Goal: Transaction & Acquisition: Purchase product/service

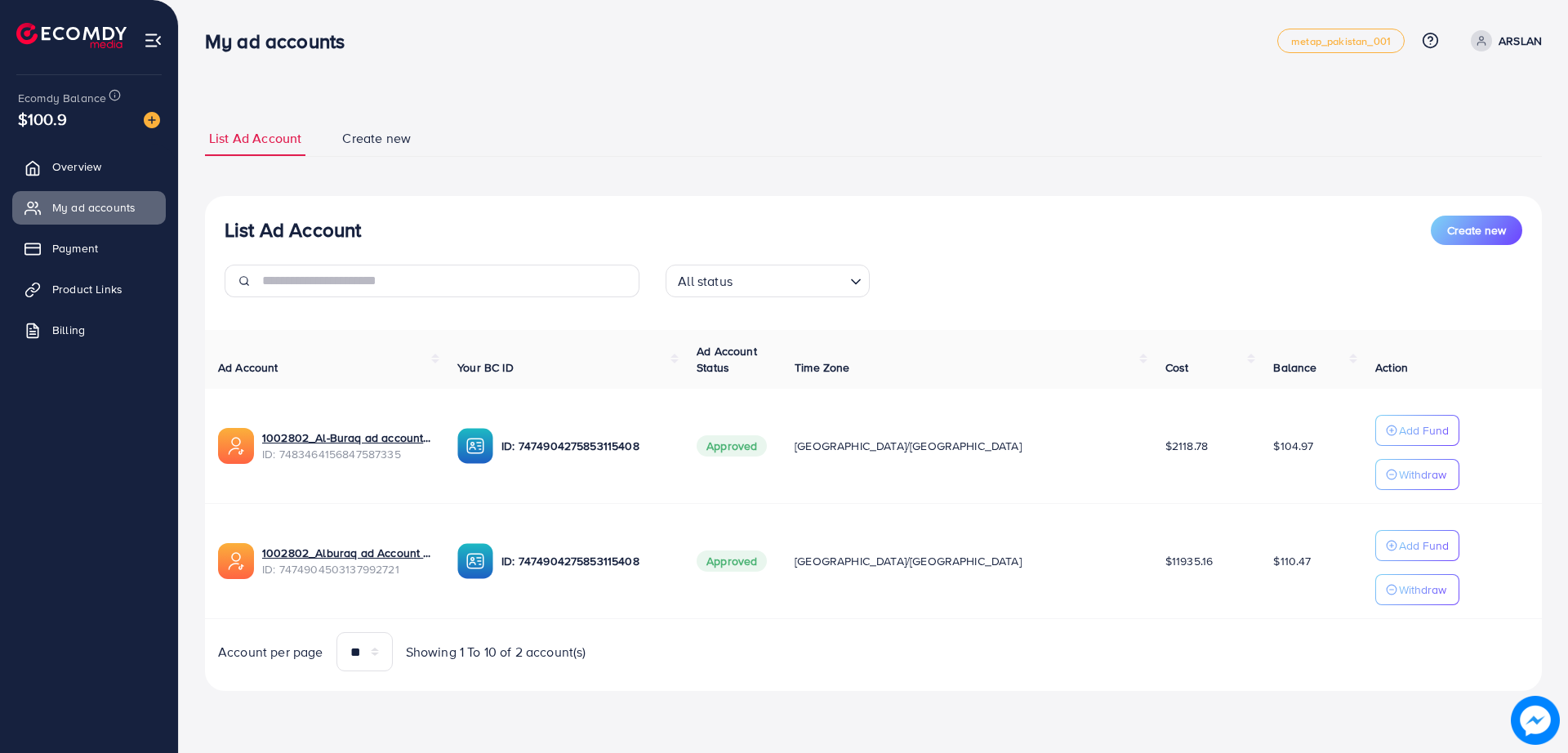
drag, startPoint x: 591, startPoint y: 94, endPoint x: 538, endPoint y: 70, distance: 58.2
click at [538, 70] on div "My ad accounts metap_pakistan_001 Help Center Contact Support Plans and Pricing…" at bounding box center [784, 368] width 1568 height 737
click at [538, 70] on div "List Ad Account Create new List Ad Account Create new All status Loading... Ad …" at bounding box center [874, 368] width 1390 height 737
drag, startPoint x: 538, startPoint y: 70, endPoint x: 497, endPoint y: 53, distance: 44.4
click at [497, 53] on div "My ad accounts metap_pakistan_001 Help Center Contact Support Plans and Pricing…" at bounding box center [874, 40] width 1337 height 45
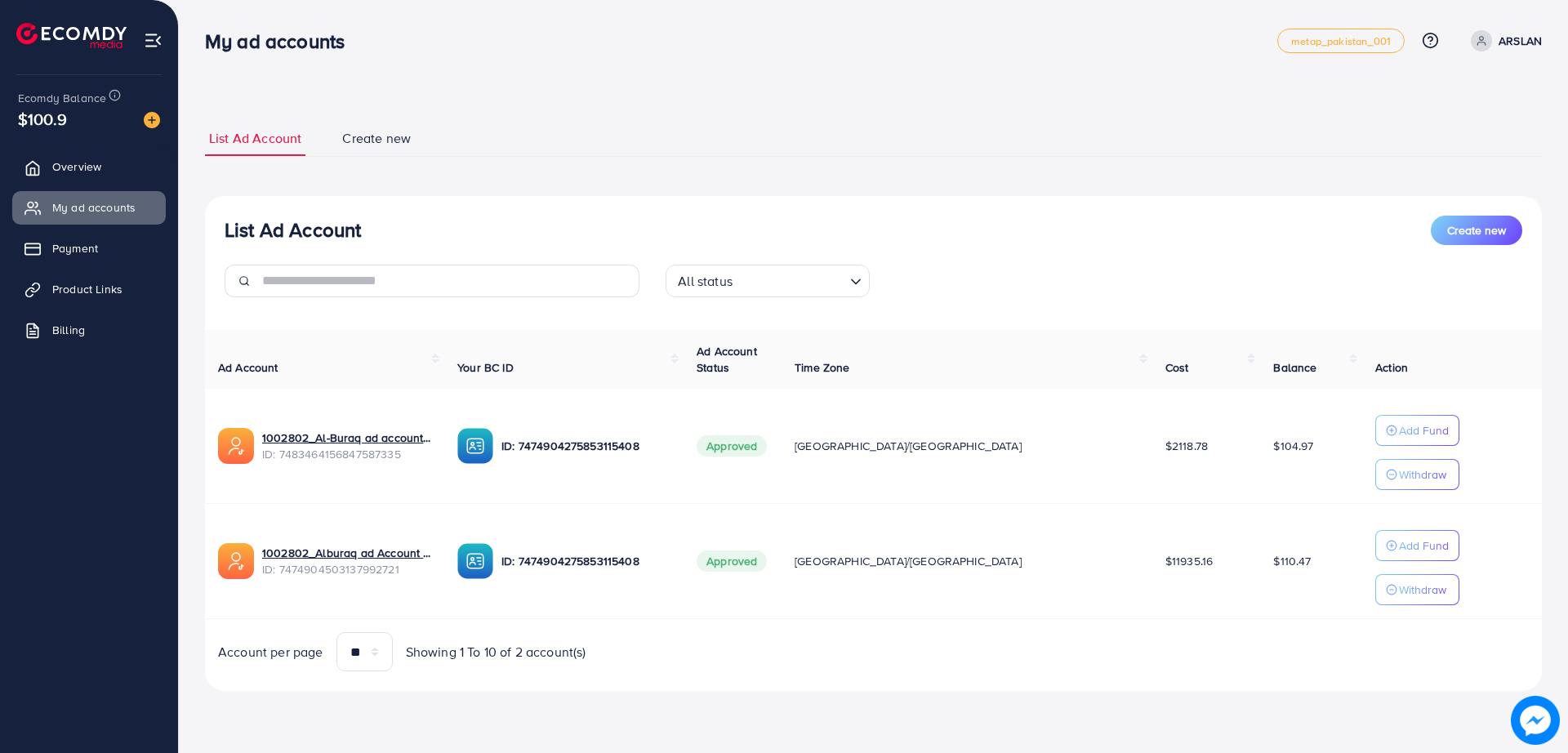
click at [982, 87] on div "List Ad Account Create new List Ad Account Create new All status Loading... Ad …" at bounding box center [874, 368] width 1390 height 737
drag, startPoint x: 982, startPoint y: 87, endPoint x: 849, endPoint y: 93, distance: 133.1
drag, startPoint x: 849, startPoint y: 93, endPoint x: 804, endPoint y: 91, distance: 45.0
click at [804, 91] on div "List Ad Account Create new List Ad Account Create new All status Loading... Ad …" at bounding box center [874, 368] width 1390 height 737
click at [792, 229] on div "List Ad Account Create new" at bounding box center [874, 230] width 1298 height 29
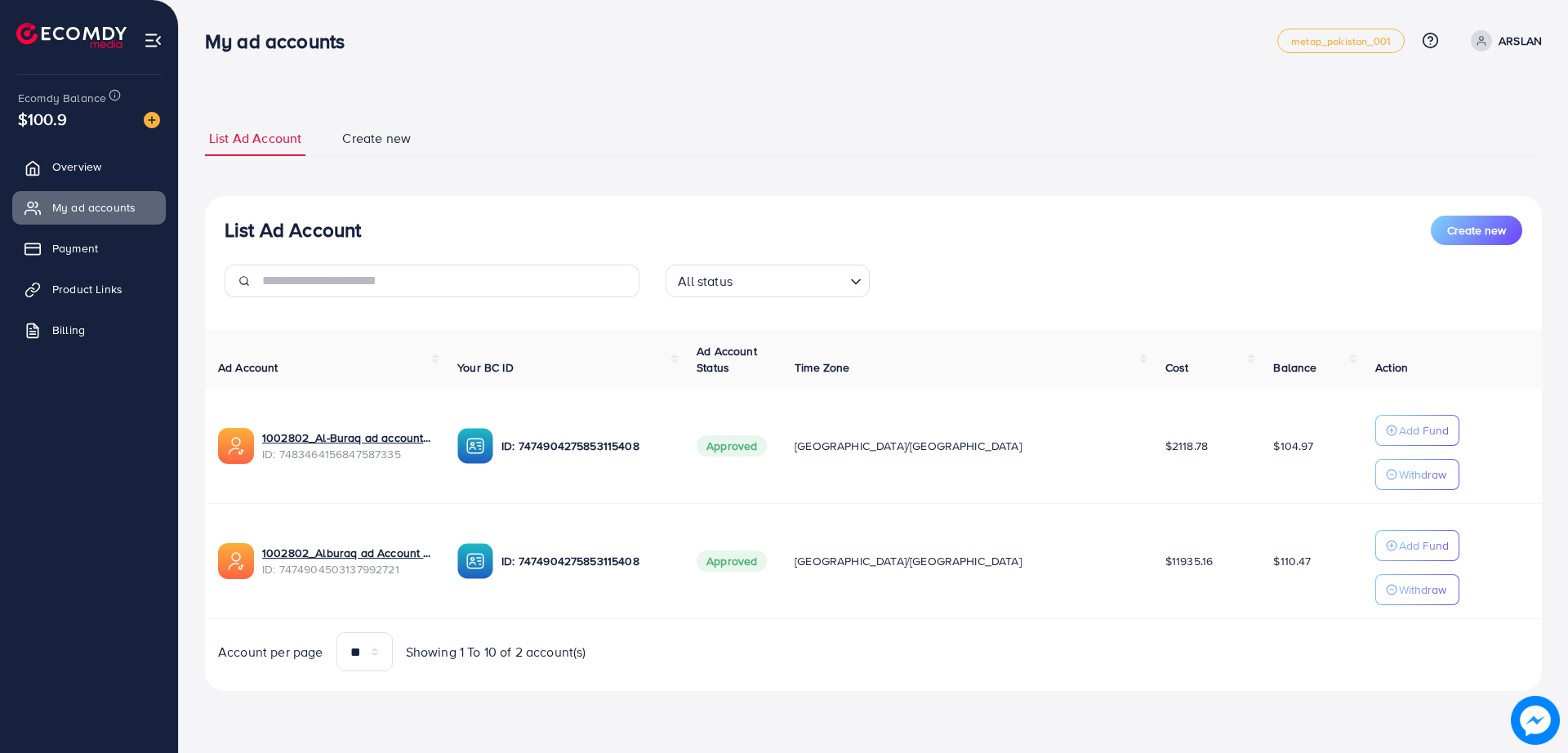
drag, startPoint x: 792, startPoint y: 229, endPoint x: 714, endPoint y: 213, distance: 79.6
drag, startPoint x: 714, startPoint y: 213, endPoint x: 616, endPoint y: 211, distance: 98.0
click at [616, 211] on div "List Ad Account Create new All status Loading... Ad Account Your BC ID Ad Accou…" at bounding box center [874, 444] width 1337 height 495
click at [1034, 203] on div "List Ad Account Create new All status Loading... Ad Account Your BC ID Ad Accou…" at bounding box center [874, 444] width 1337 height 495
drag, startPoint x: 1034, startPoint y: 203, endPoint x: 967, endPoint y: 200, distance: 67.1
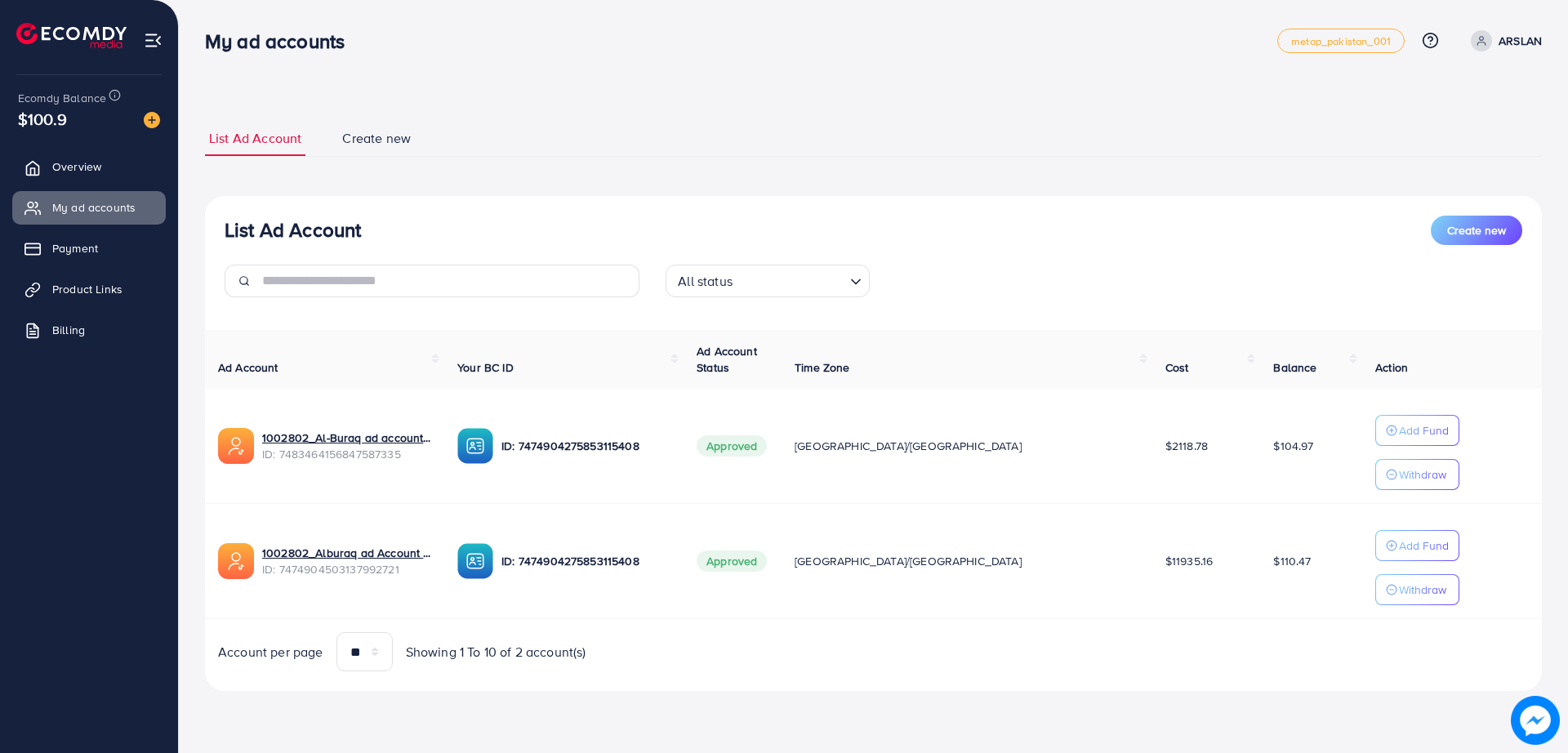
drag, startPoint x: 967, startPoint y: 200, endPoint x: 936, endPoint y: 200, distance: 31.0
click at [936, 200] on div "List Ad Account Create new All status Loading... Ad Account Your BC ID Ad Accou…" at bounding box center [874, 444] width 1337 height 495
click at [152, 108] on div "$100.9" at bounding box center [88, 119] width 142 height 24
click at [148, 127] on img at bounding box center [152, 120] width 16 height 16
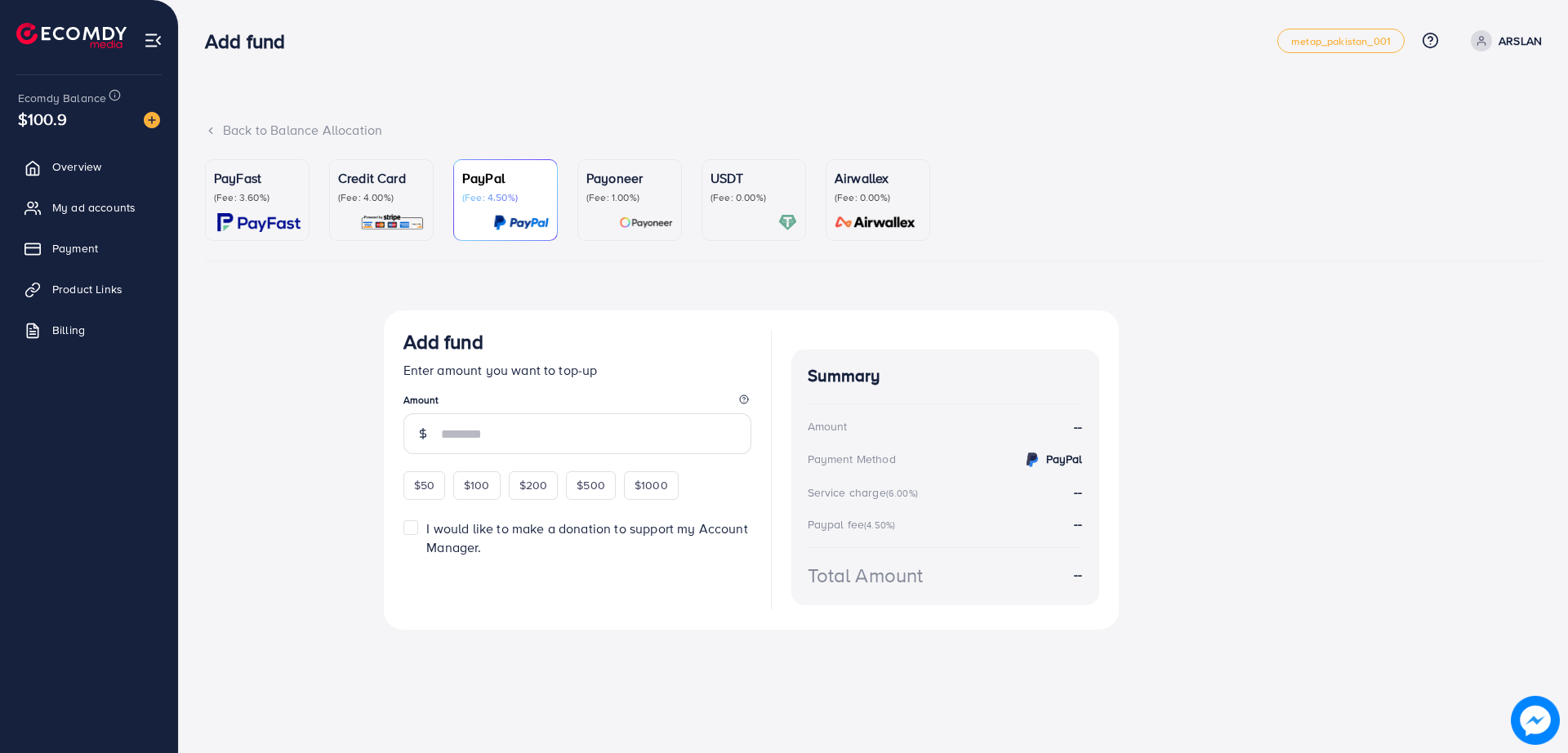
click at [765, 179] on p "USDT" at bounding box center [753, 178] width 86 height 20
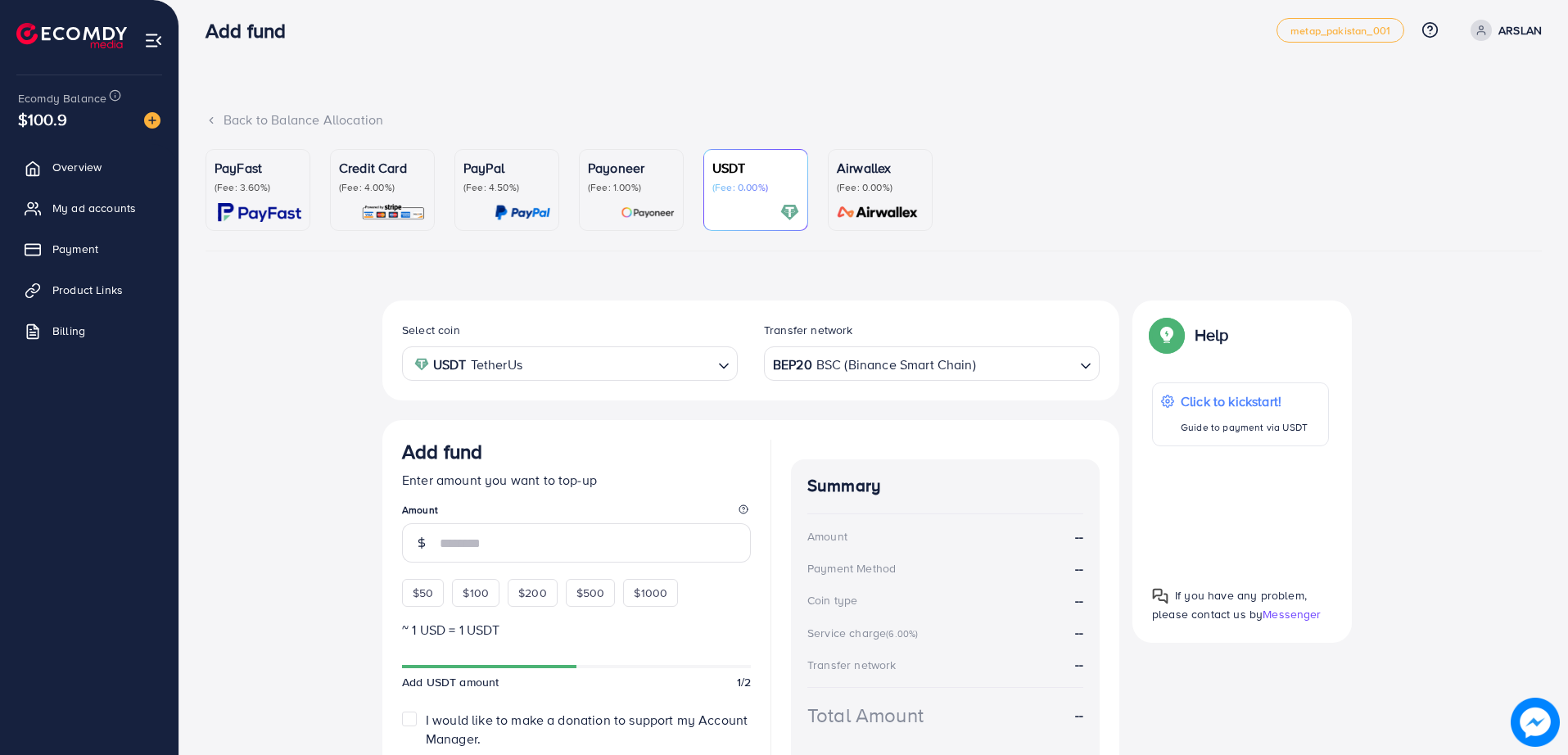
scroll to position [132, 0]
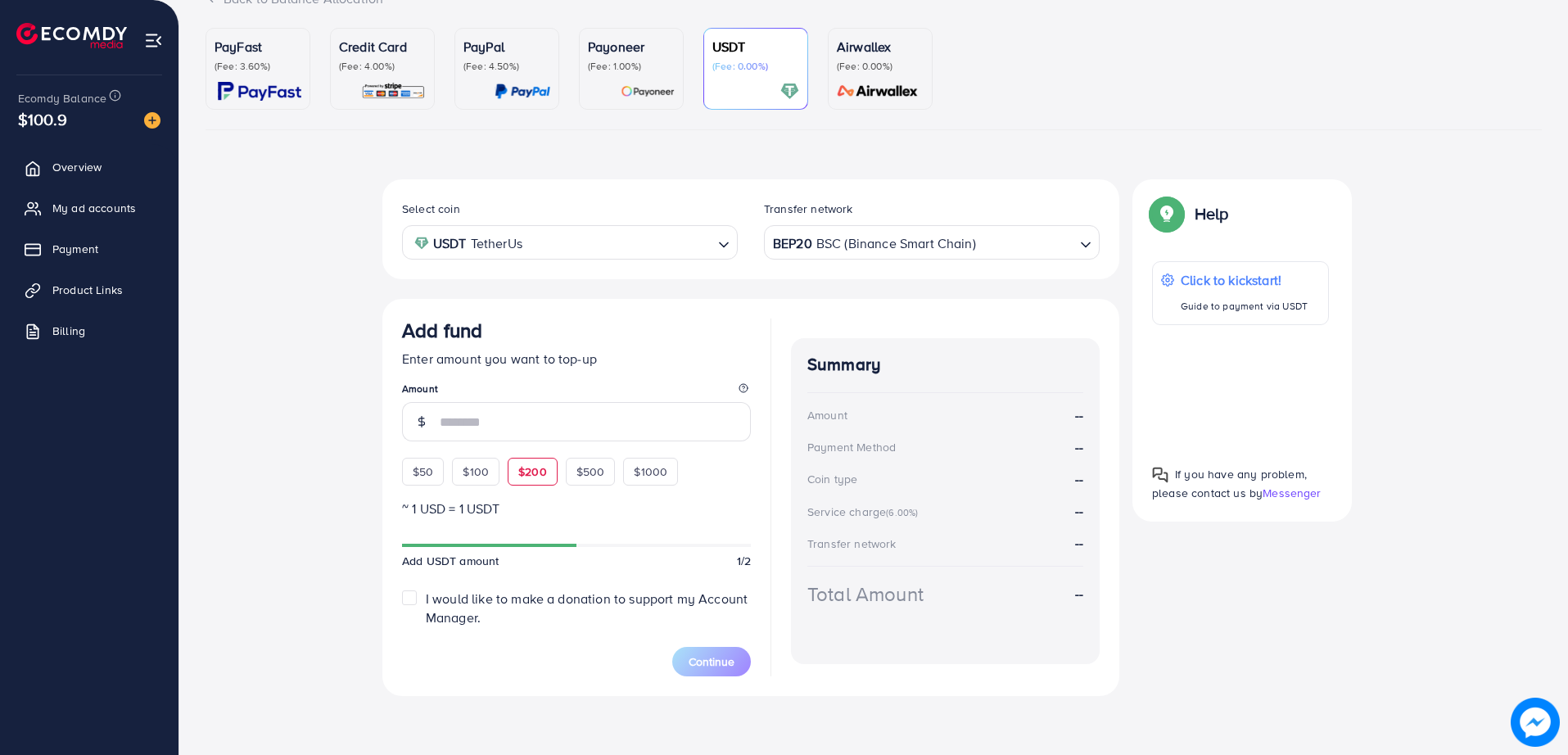
click at [524, 474] on span "$200" at bounding box center [532, 472] width 29 height 16
type input "***"
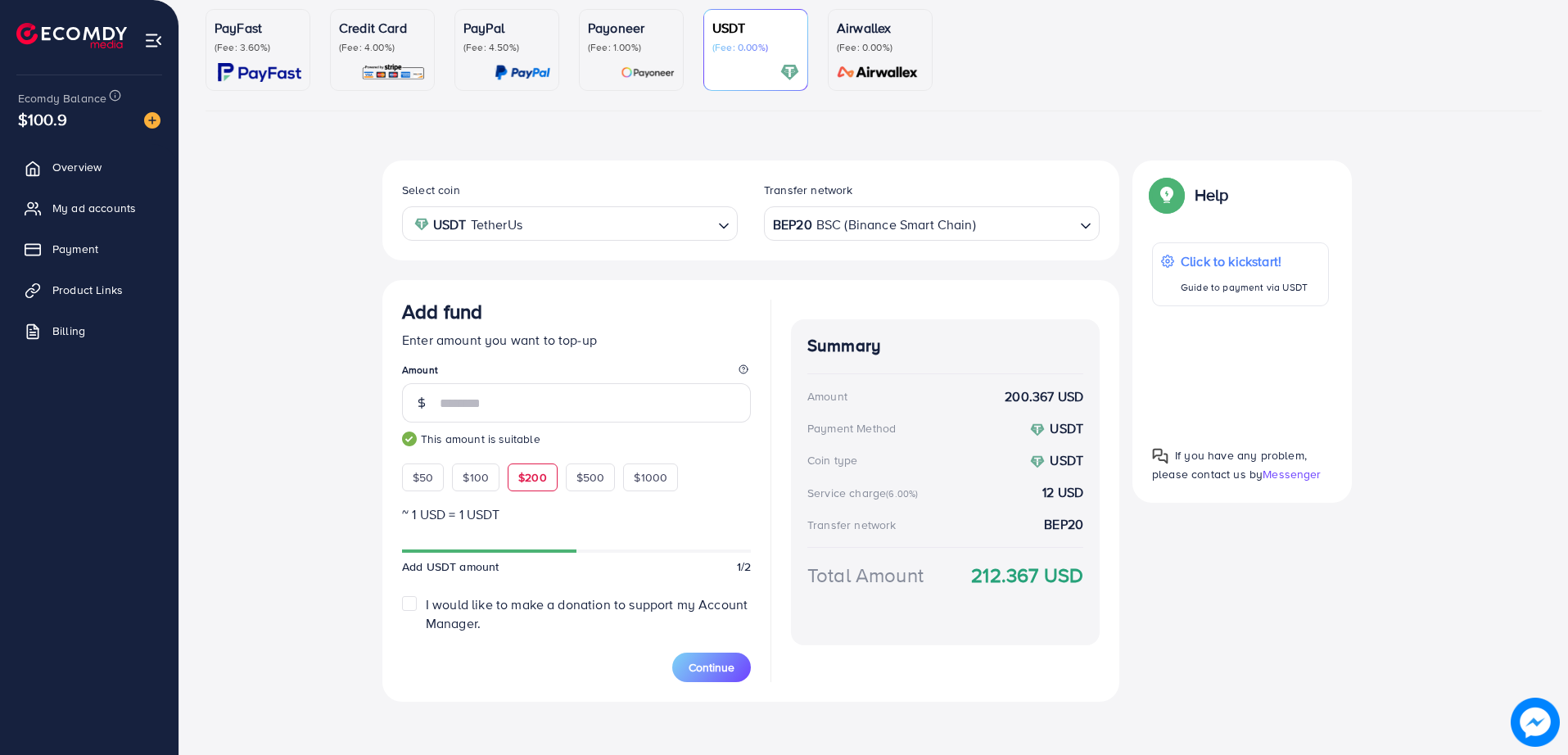
scroll to position [156, 0]
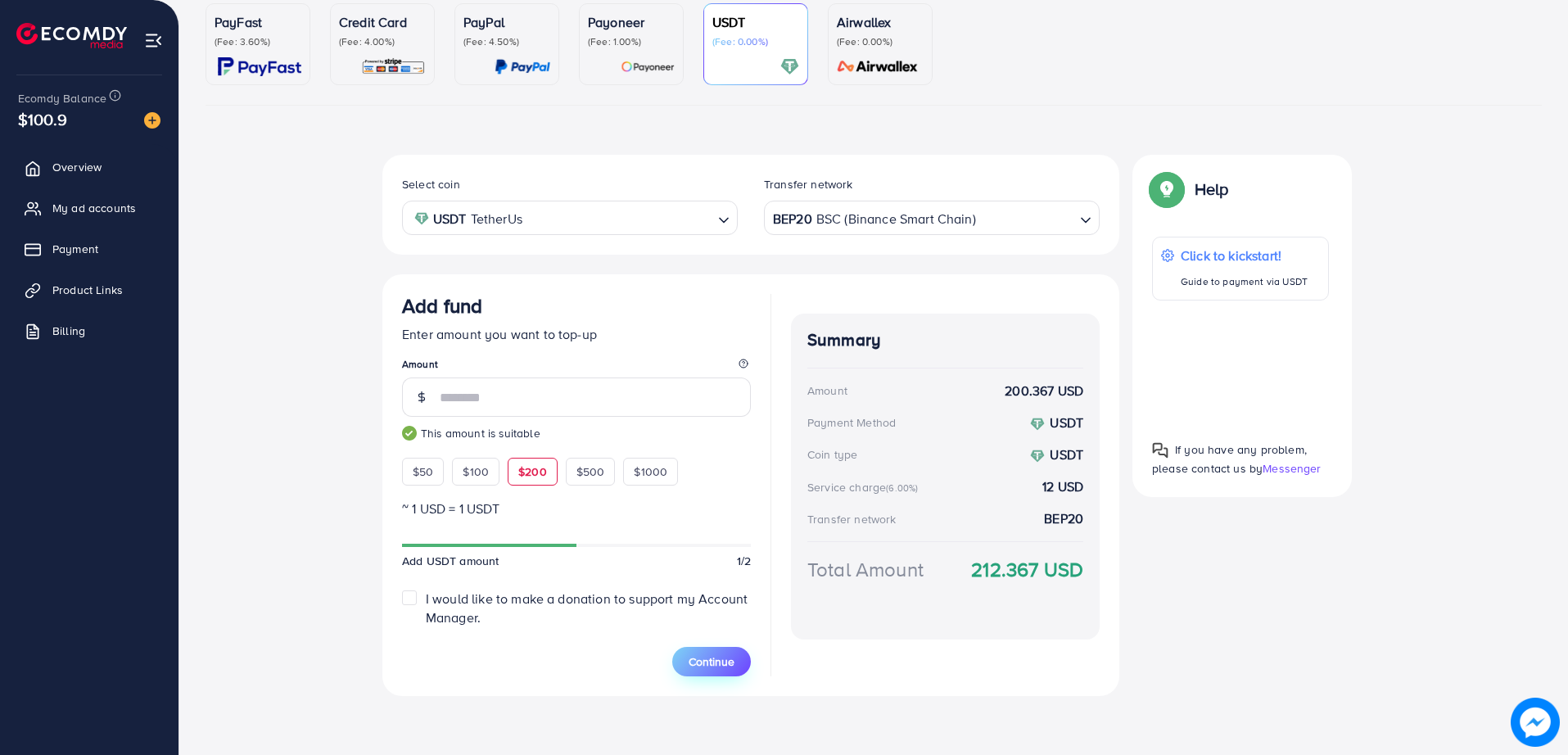
click at [728, 603] on span "Continue" at bounding box center [711, 661] width 46 height 16
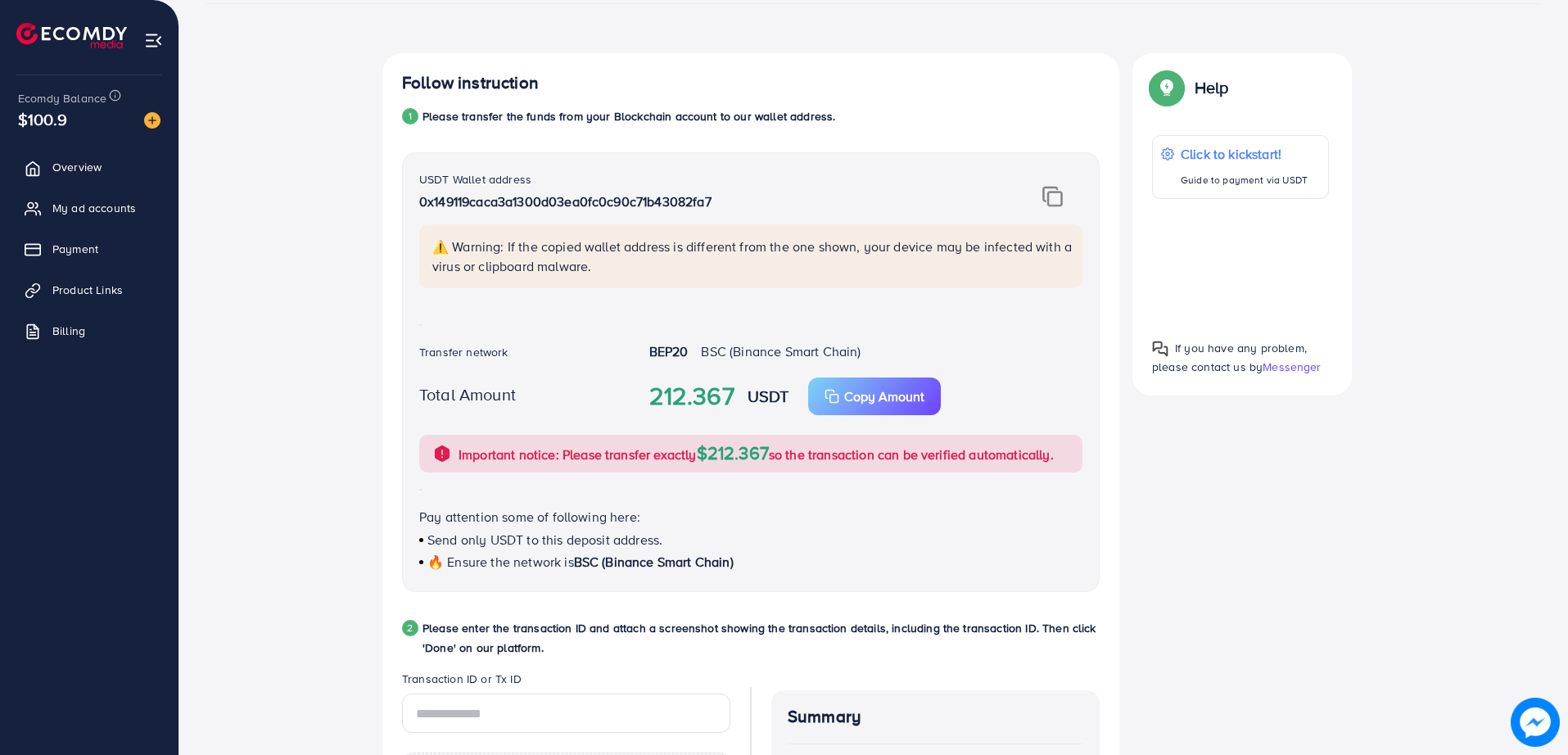
scroll to position [361, 0]
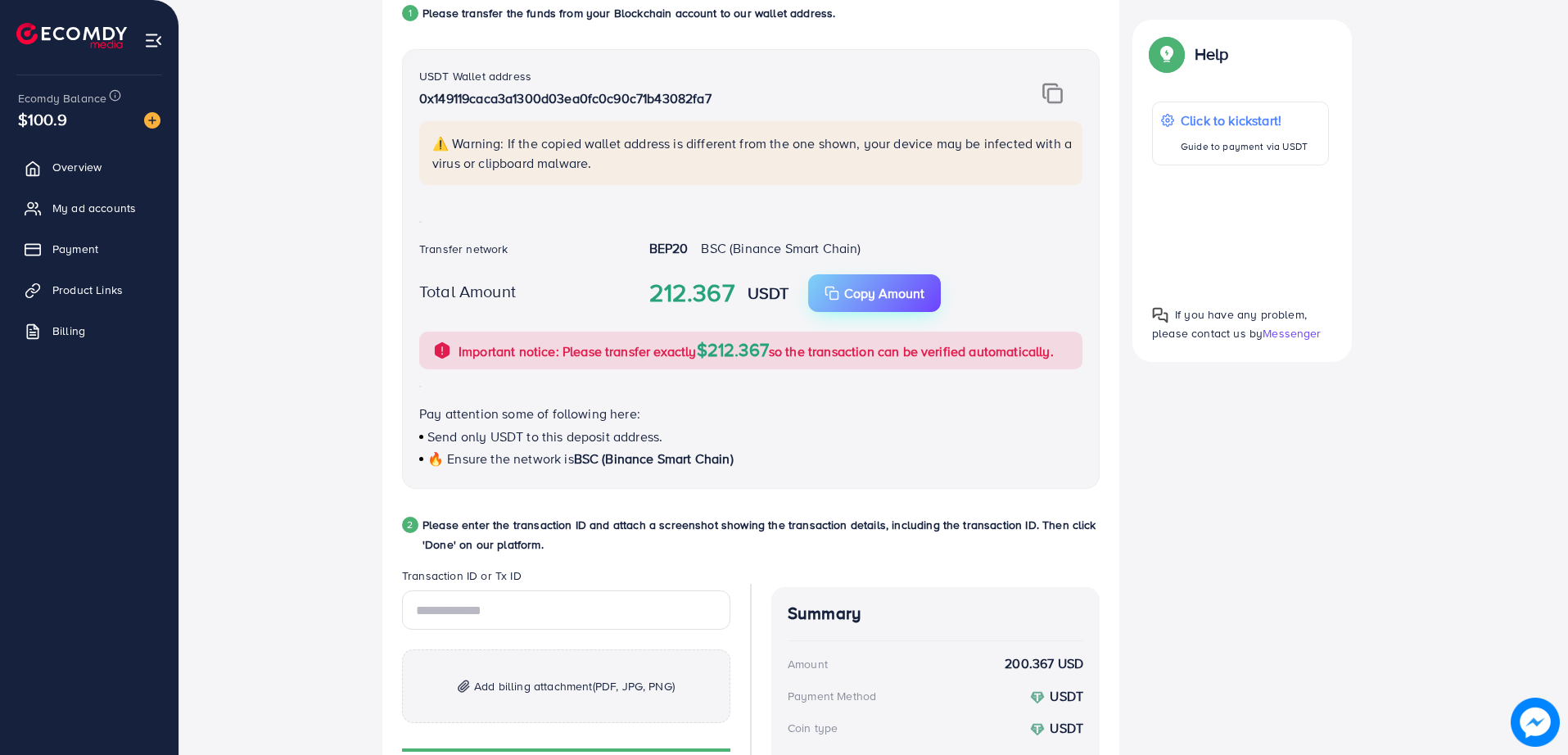
click at [868, 299] on p "Copy Amount" at bounding box center [885, 293] width 80 height 20
click at [566, 603] on input "text" at bounding box center [566, 610] width 328 height 39
paste input "**********"
type input "**********"
click at [562, 603] on span "Add billing attachment (PDF, JPG, PNG)" at bounding box center [574, 686] width 201 height 20
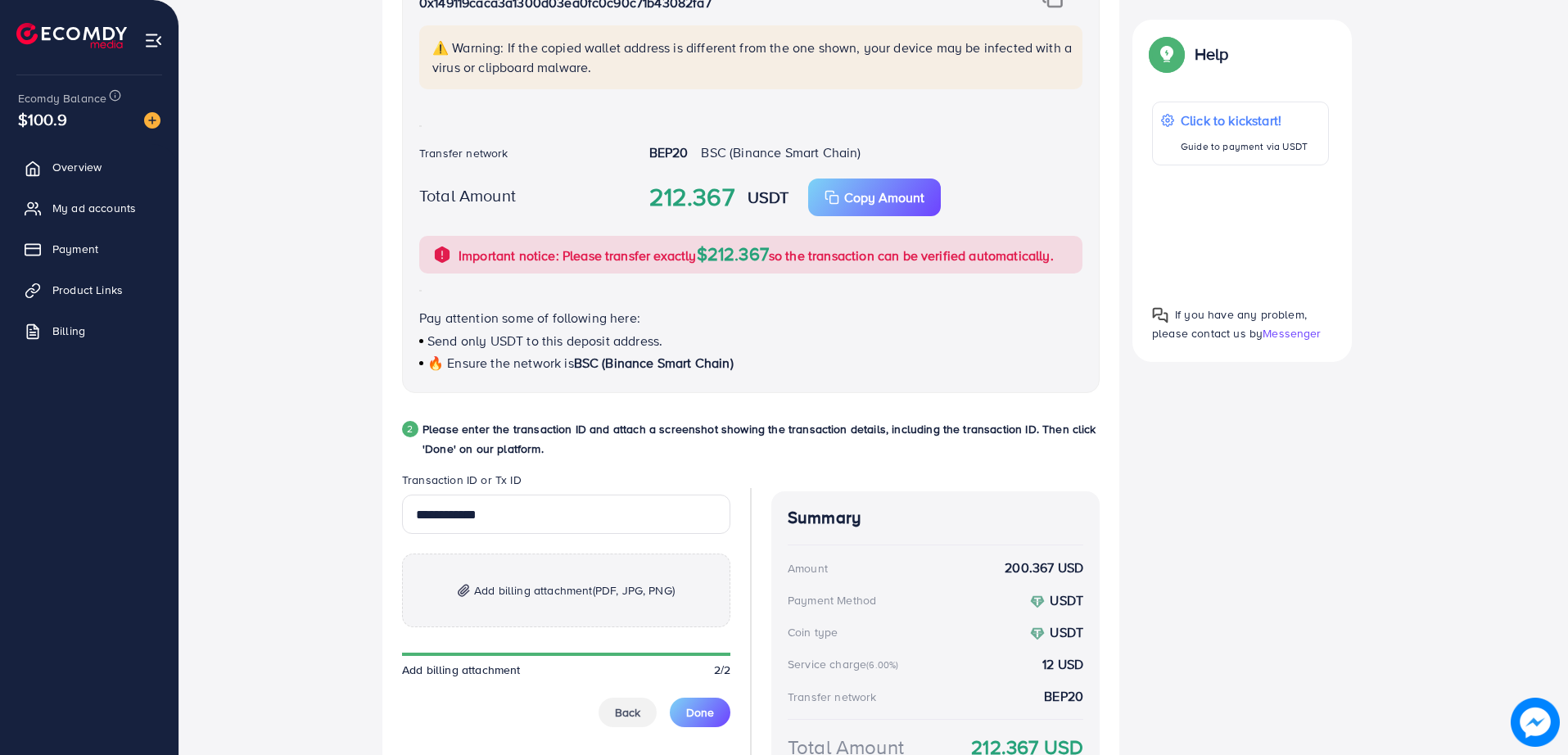
scroll to position [598, 0]
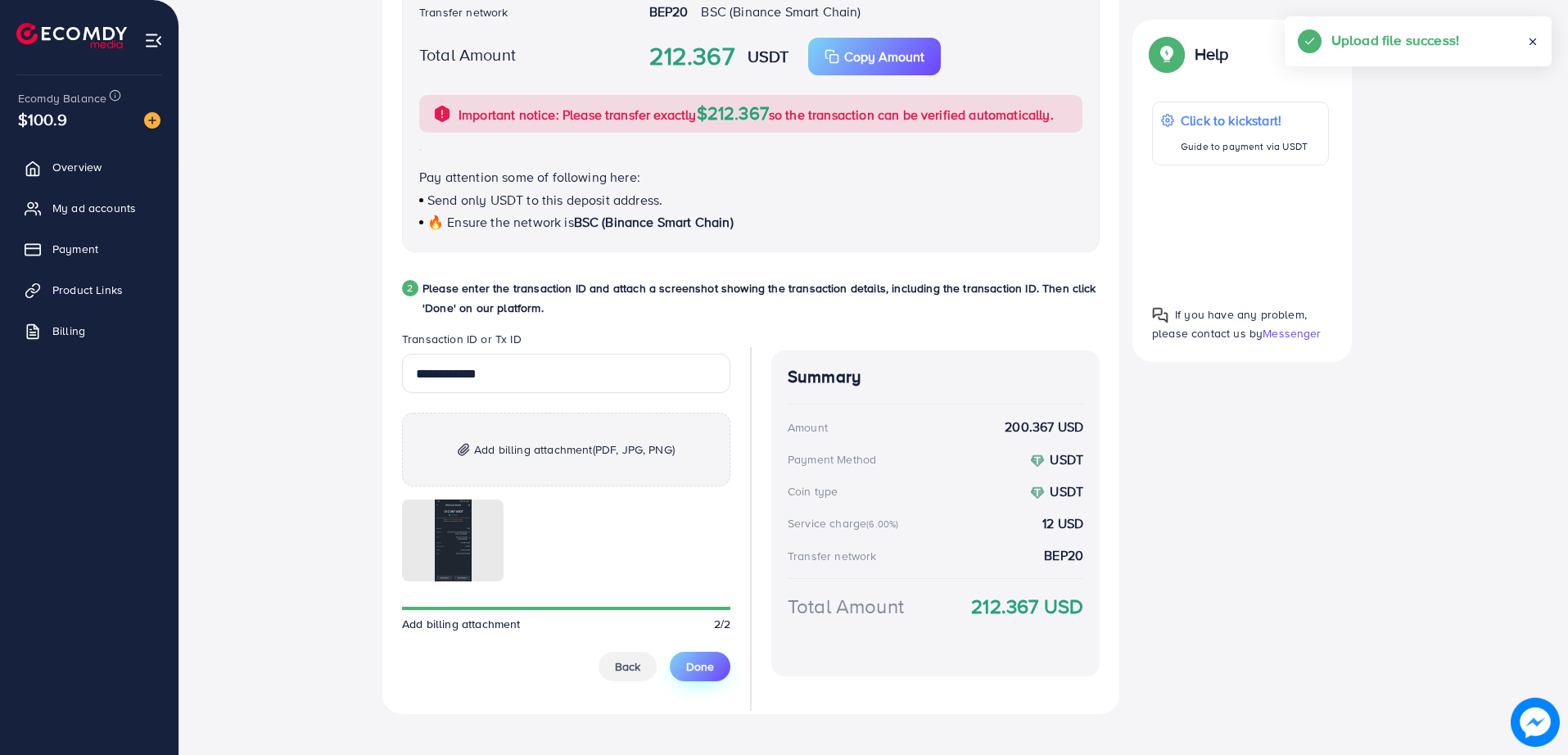
click at [698, 603] on span "Done" at bounding box center [700, 667] width 28 height 16
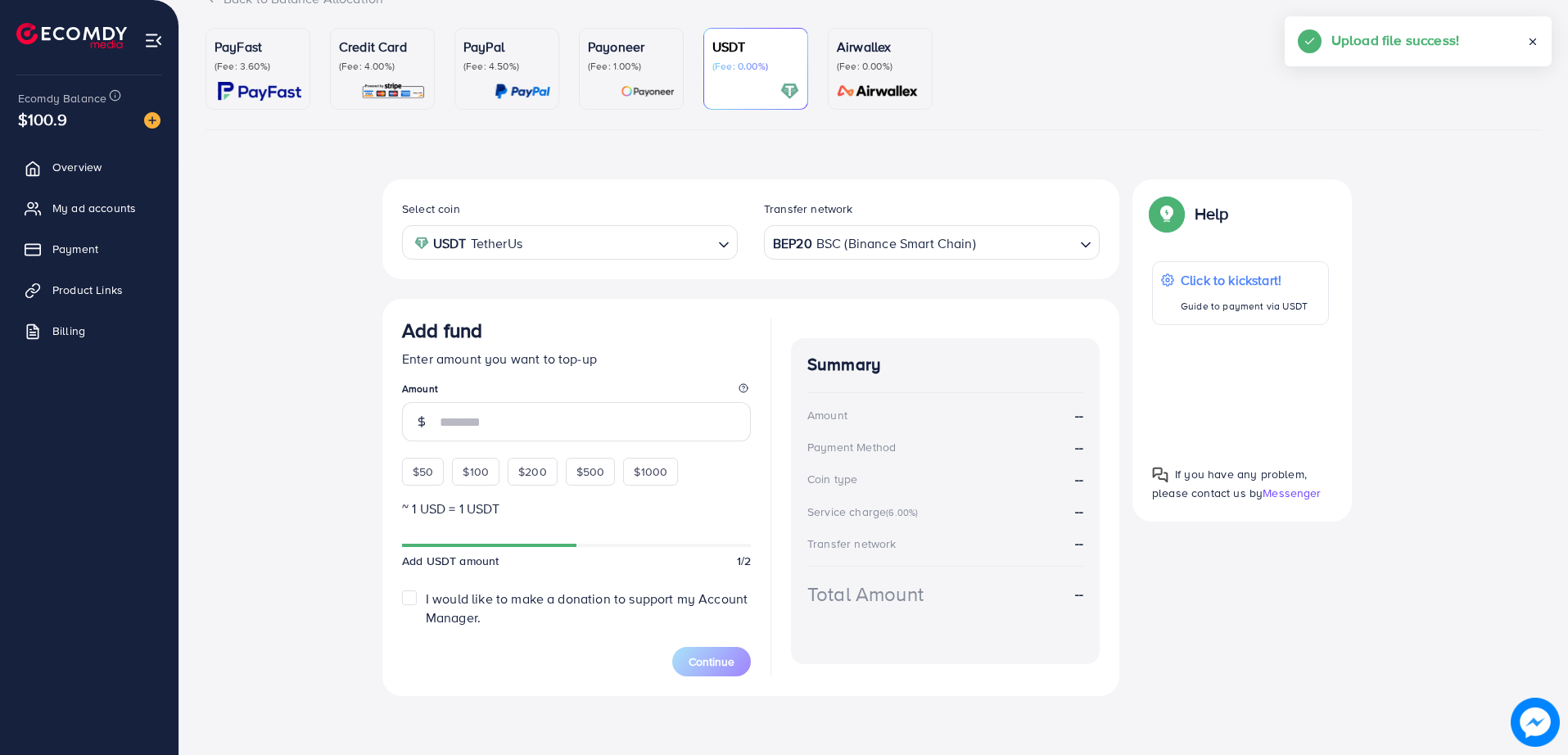
scroll to position [132, 0]
click at [130, 204] on span "My ad accounts" at bounding box center [97, 208] width 83 height 16
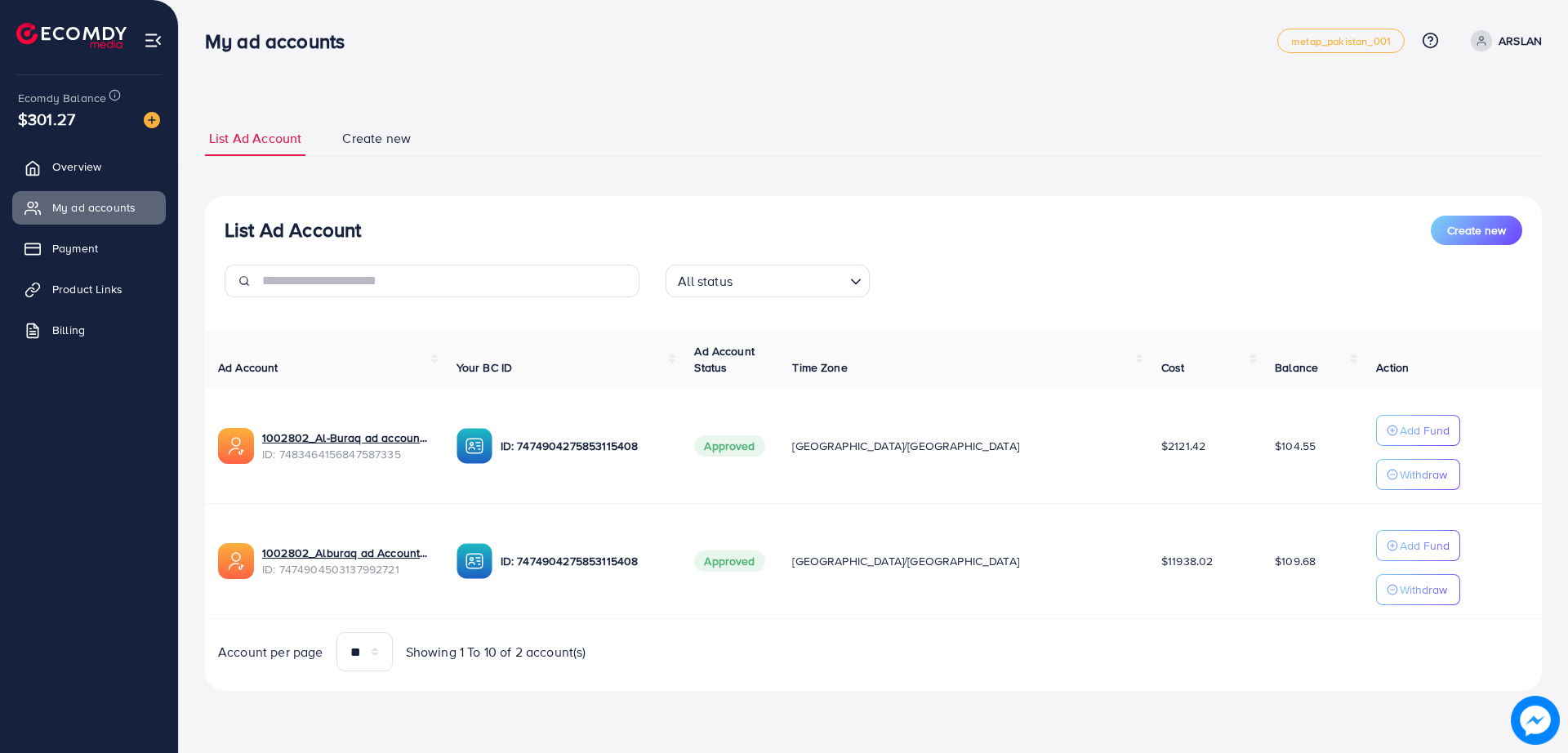
drag, startPoint x: 628, startPoint y: 25, endPoint x: 516, endPoint y: 23, distance: 112.0
click at [516, 23] on div "My ad accounts metap_pakistan_001 Help Center Contact Support Plans and Pricing…" at bounding box center [874, 40] width 1337 height 45
